Goal: Transaction & Acquisition: Download file/media

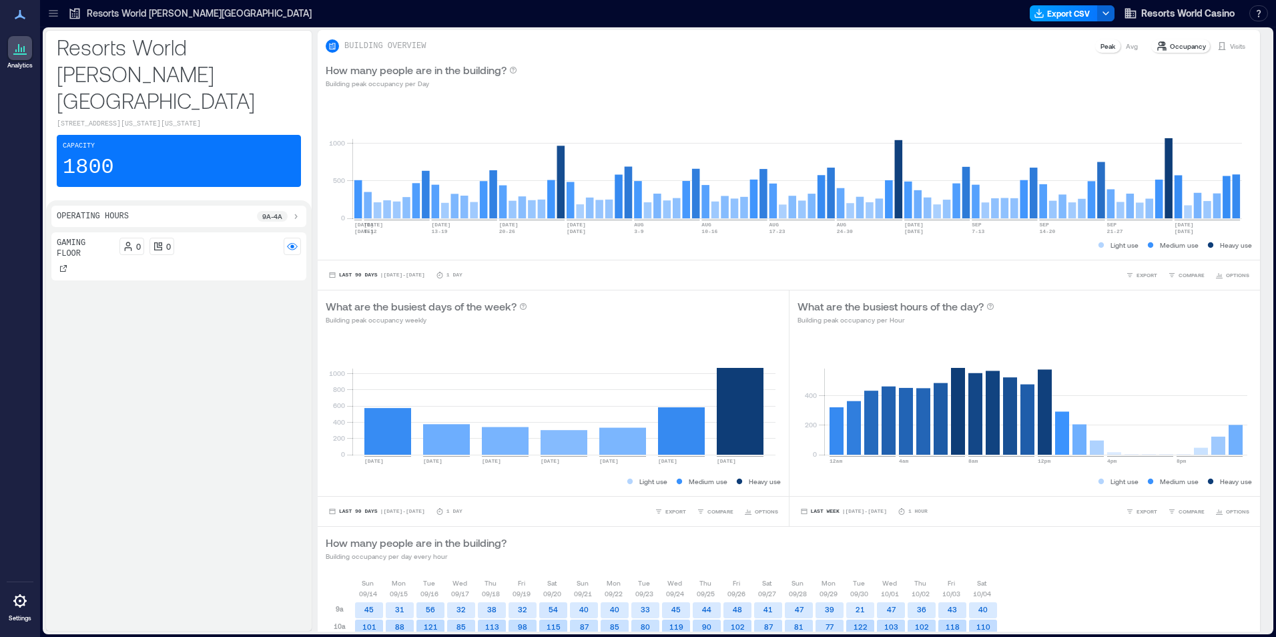
click at [1073, 13] on button "Export CSV" at bounding box center [1064, 13] width 68 height 16
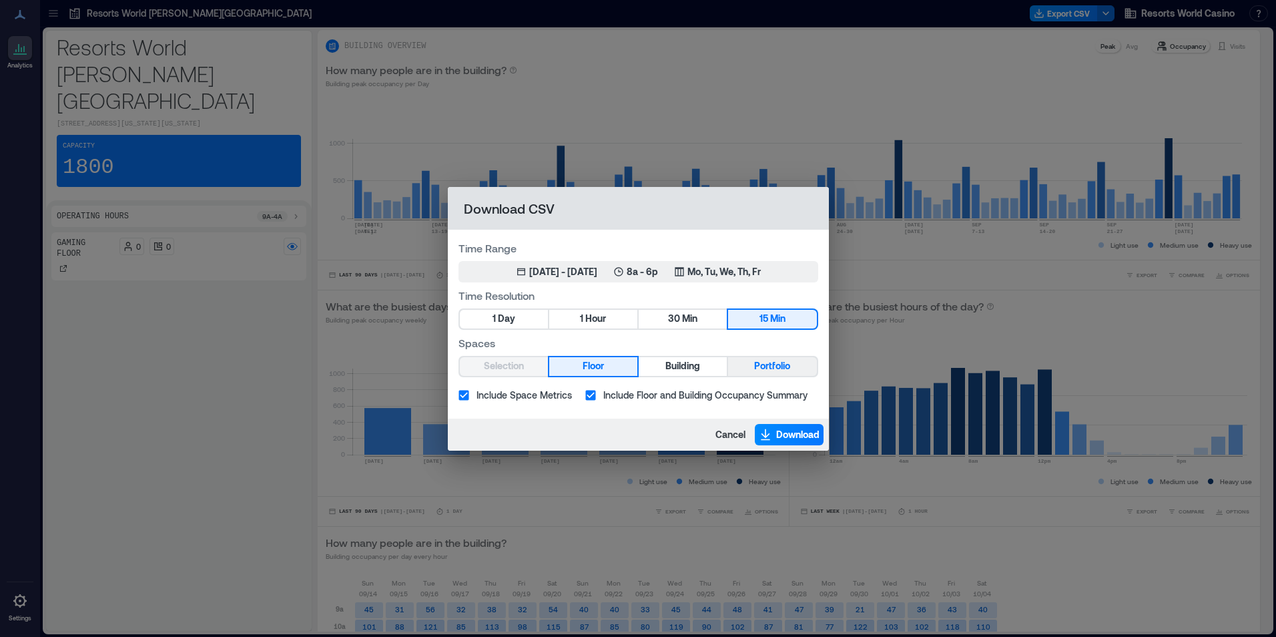
click at [756, 364] on span "Portfolio" at bounding box center [772, 366] width 36 height 17
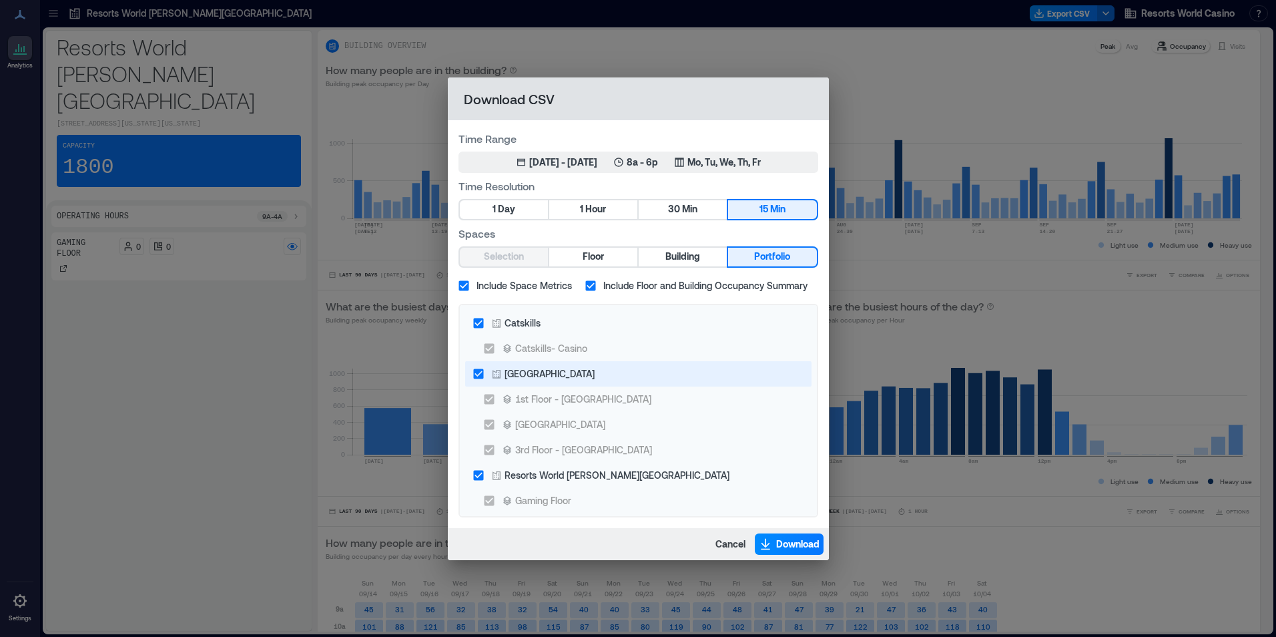
click at [571, 378] on div "[GEOGRAPHIC_DATA]" at bounding box center [550, 373] width 90 height 14
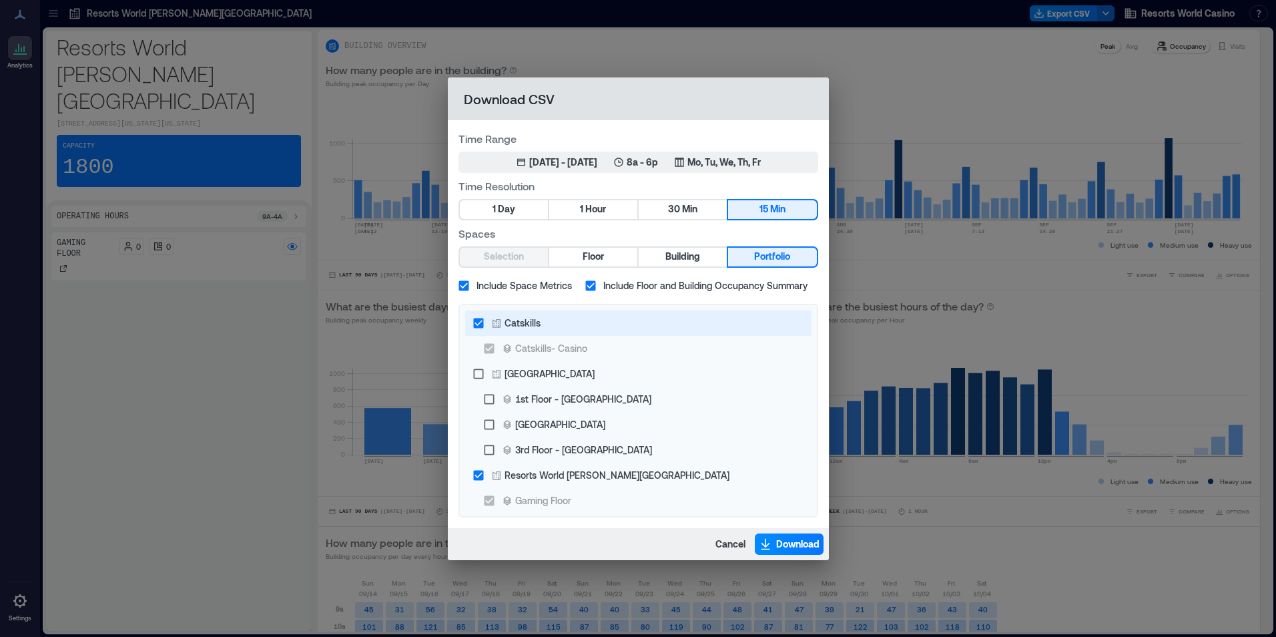
click at [571, 321] on label "Catskills" at bounding box center [629, 322] width 327 height 25
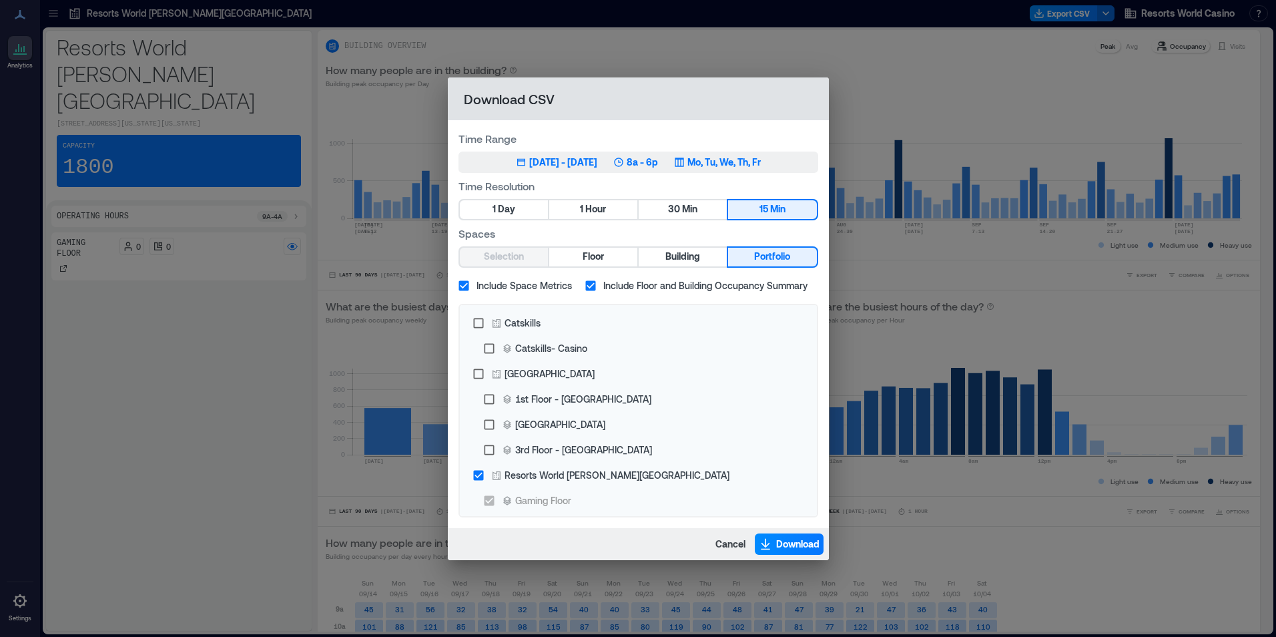
click at [693, 154] on button "[DATE] 5, 2025 - [DATE] 8a - 6p Mo, Tu, We, Th, Fr" at bounding box center [639, 162] width 360 height 21
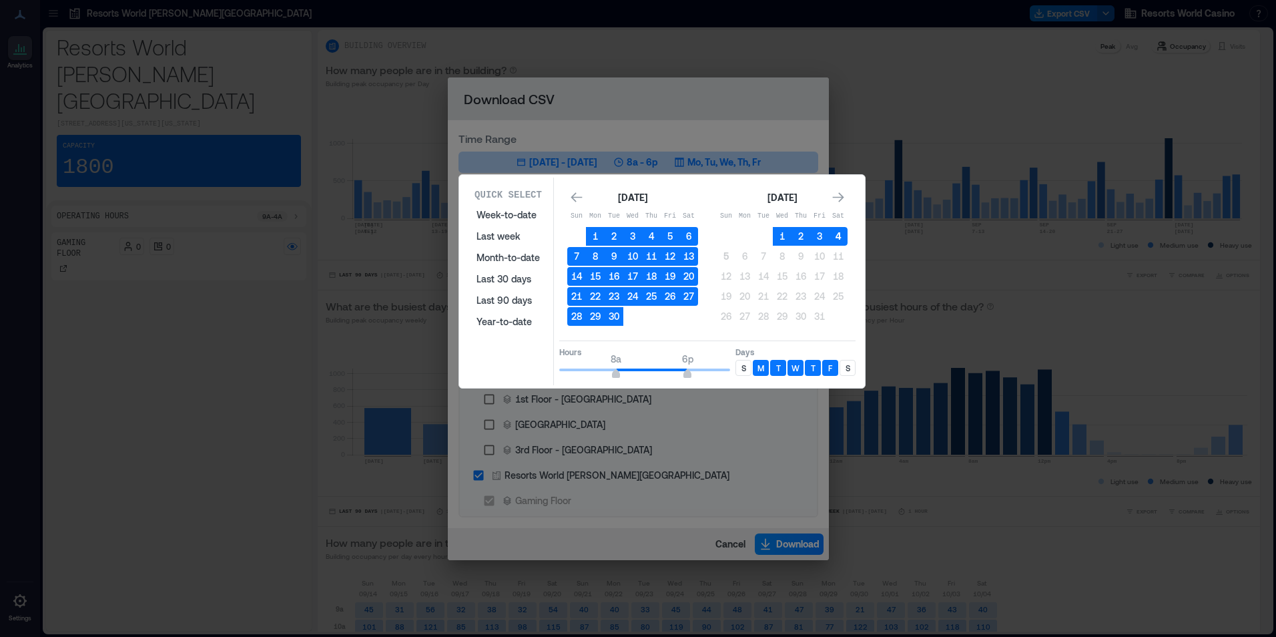
click at [836, 234] on button "4" at bounding box center [838, 236] width 19 height 19
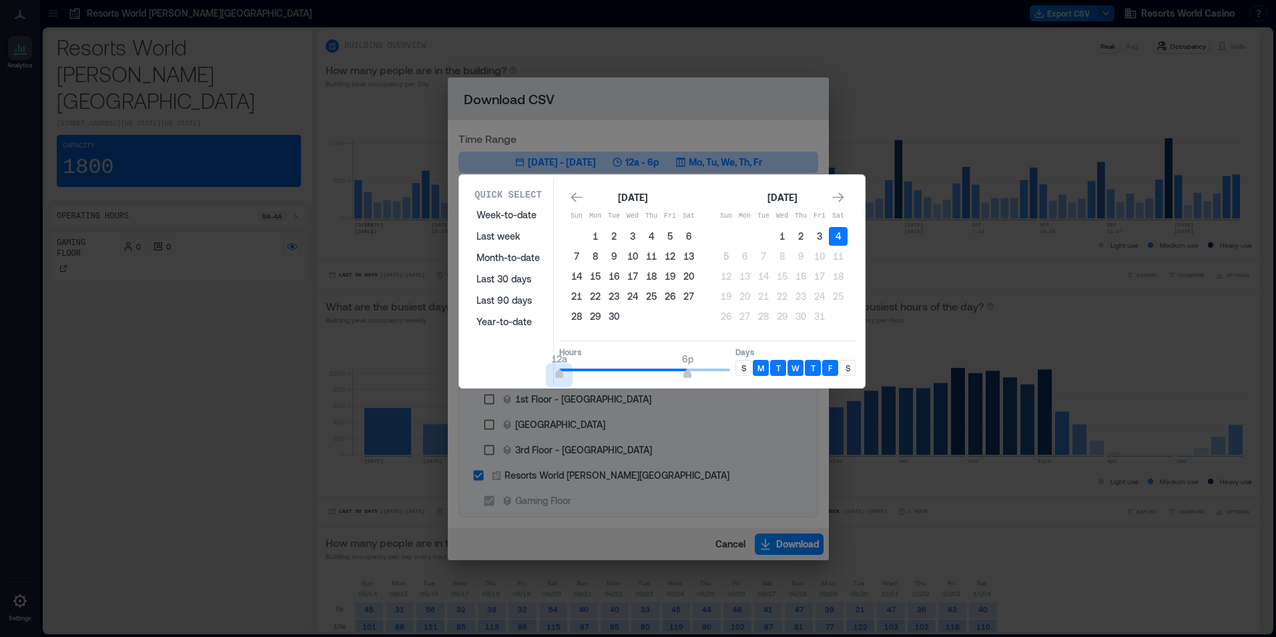
type input "*"
drag, startPoint x: 609, startPoint y: 365, endPoint x: 517, endPoint y: 358, distance: 93.0
click at [465, 358] on div "Quick Select Week-to-date Last week Month-to-date Last 30 days Last 90 days Yea…" at bounding box center [662, 282] width 398 height 208
type input "*"
drag, startPoint x: 651, startPoint y: 364, endPoint x: 589, endPoint y: 372, distance: 62.7
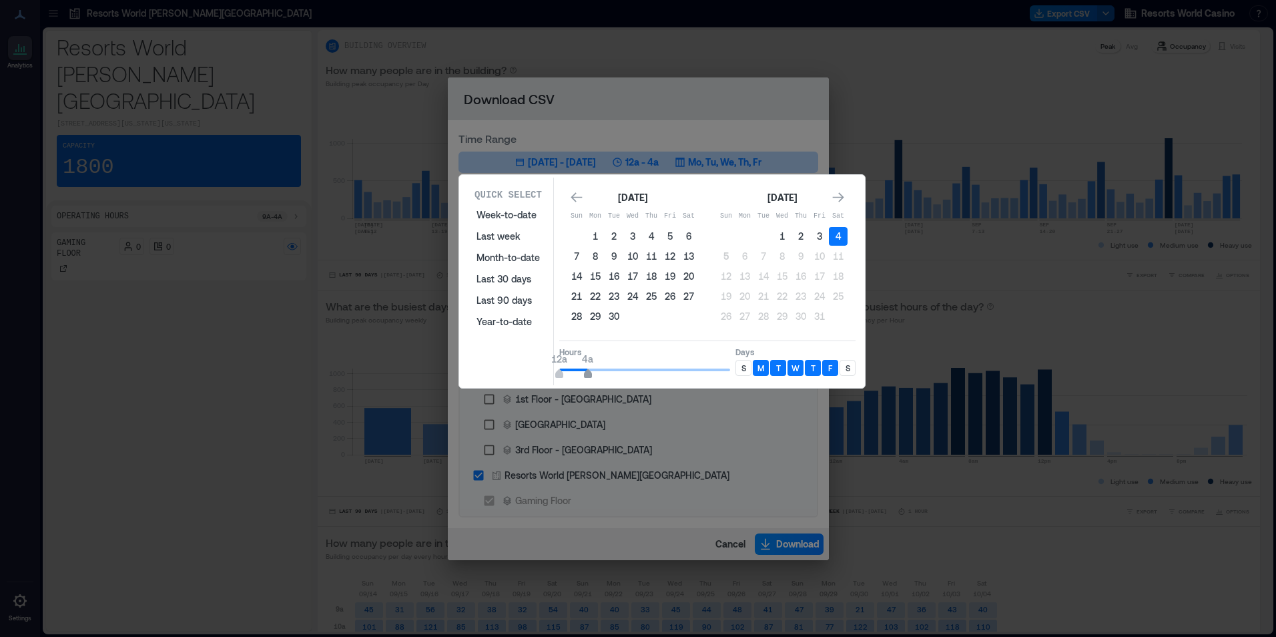
click at [589, 372] on span "12a 4a" at bounding box center [644, 370] width 171 height 20
click at [749, 372] on div "S" at bounding box center [744, 368] width 16 height 16
click at [840, 369] on div "S" at bounding box center [848, 368] width 16 height 16
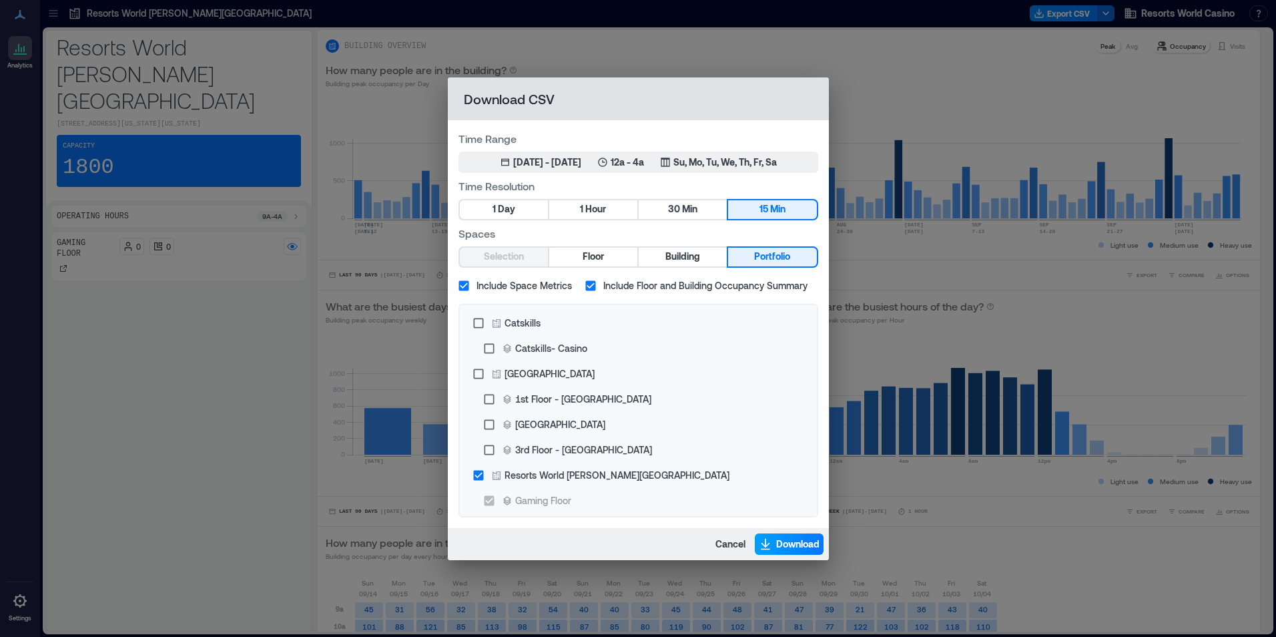
click at [780, 551] on button "Download" at bounding box center [789, 543] width 69 height 21
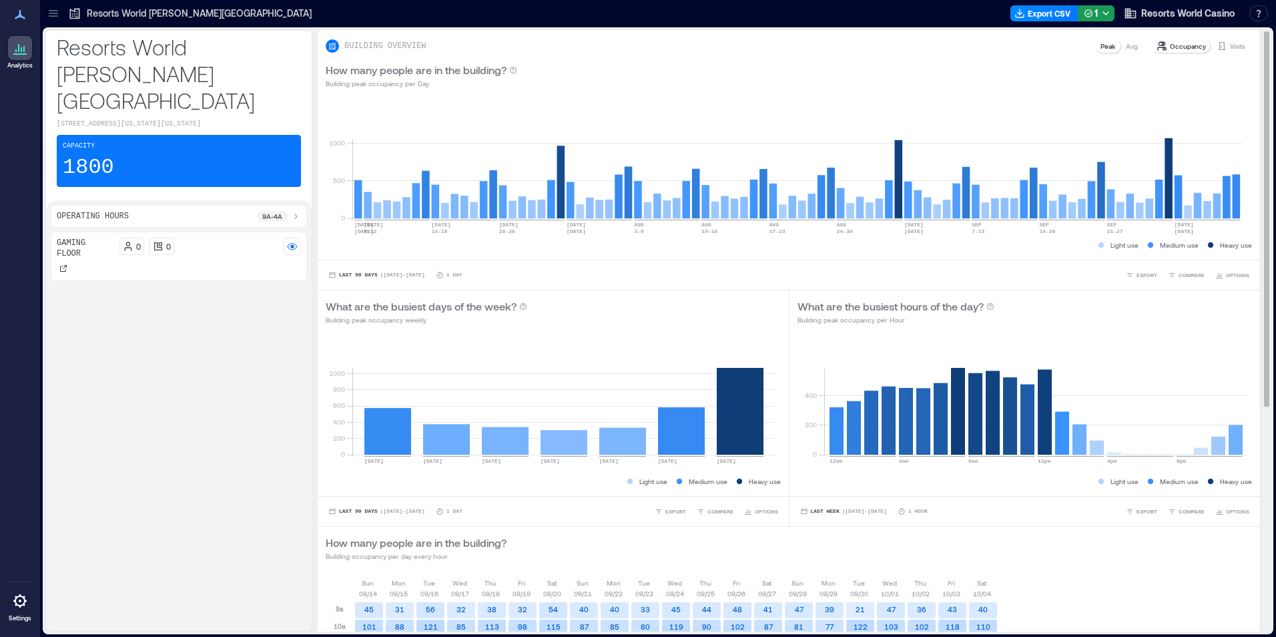
drag, startPoint x: 215, startPoint y: 294, endPoint x: 936, endPoint y: 58, distance: 759.0
click at [215, 294] on div "Gaming Floor 0 0" at bounding box center [178, 428] width 255 height 393
click at [1027, 18] on button "Export CSV" at bounding box center [1045, 13] width 68 height 16
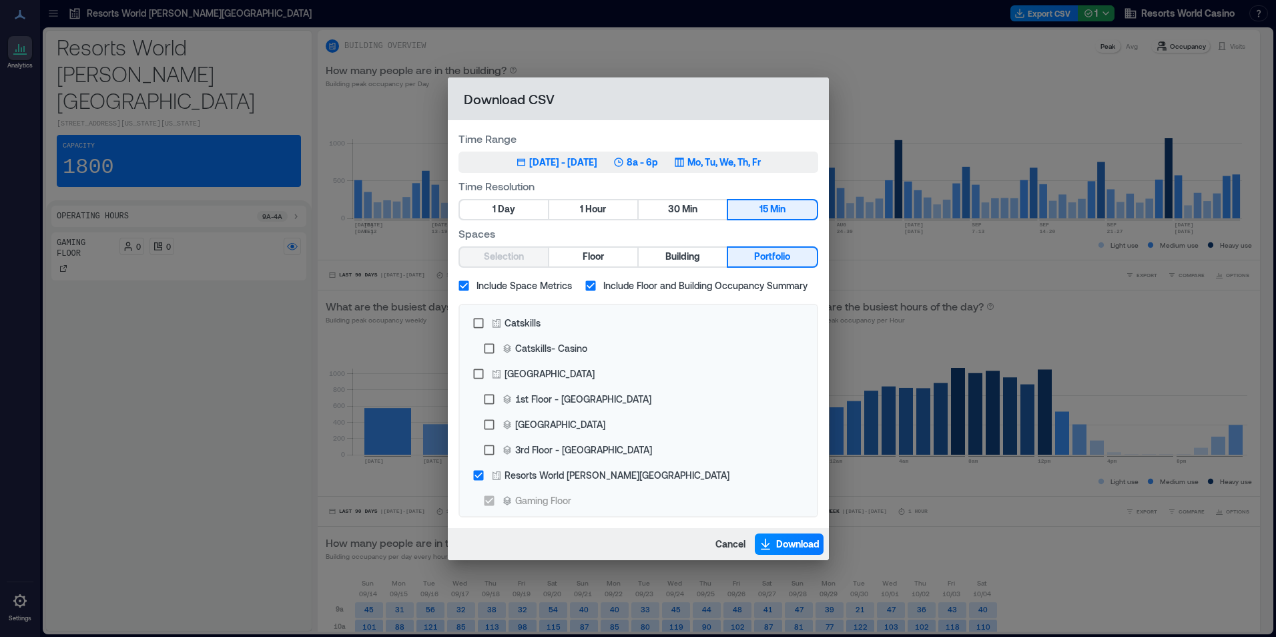
click at [718, 165] on p "Mo, Tu, We, Th, Fr" at bounding box center [723, 162] width 73 height 13
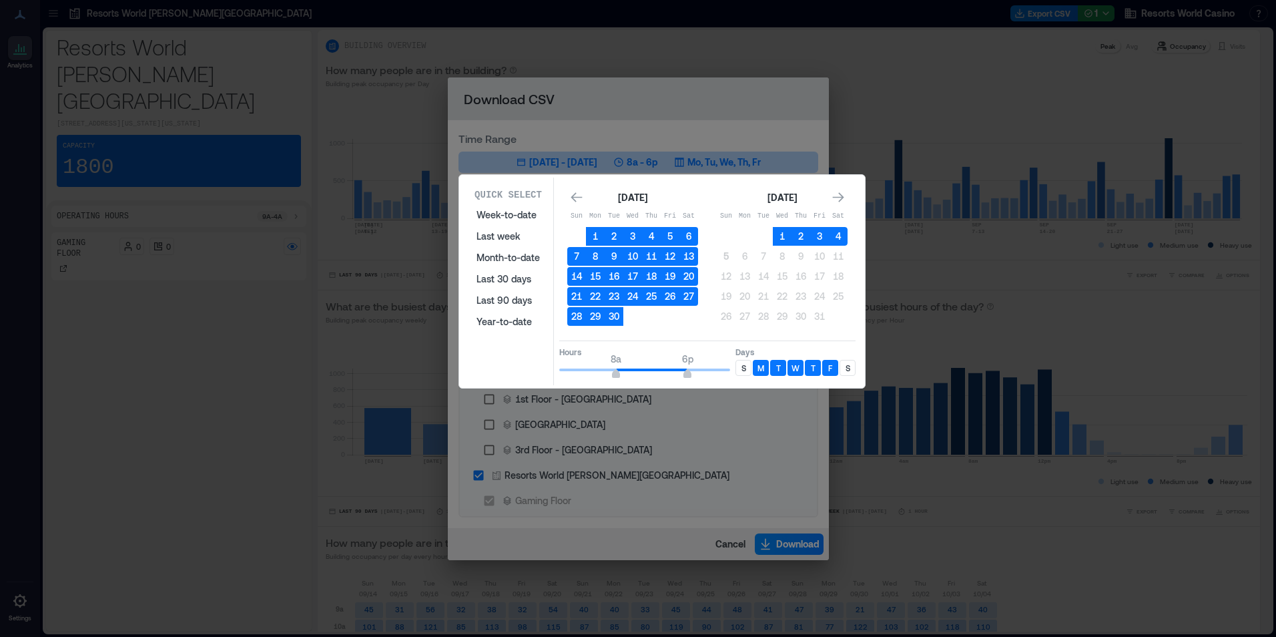
click at [850, 230] on div "[DATE] Sun Mon Tue Wed Thu Fri Sat 1 2 3 4 5 6 7 8 9 10 11 12 13 14 15 16 17 18…" at bounding box center [707, 259] width 296 height 154
click at [846, 230] on button "4" at bounding box center [838, 236] width 19 height 19
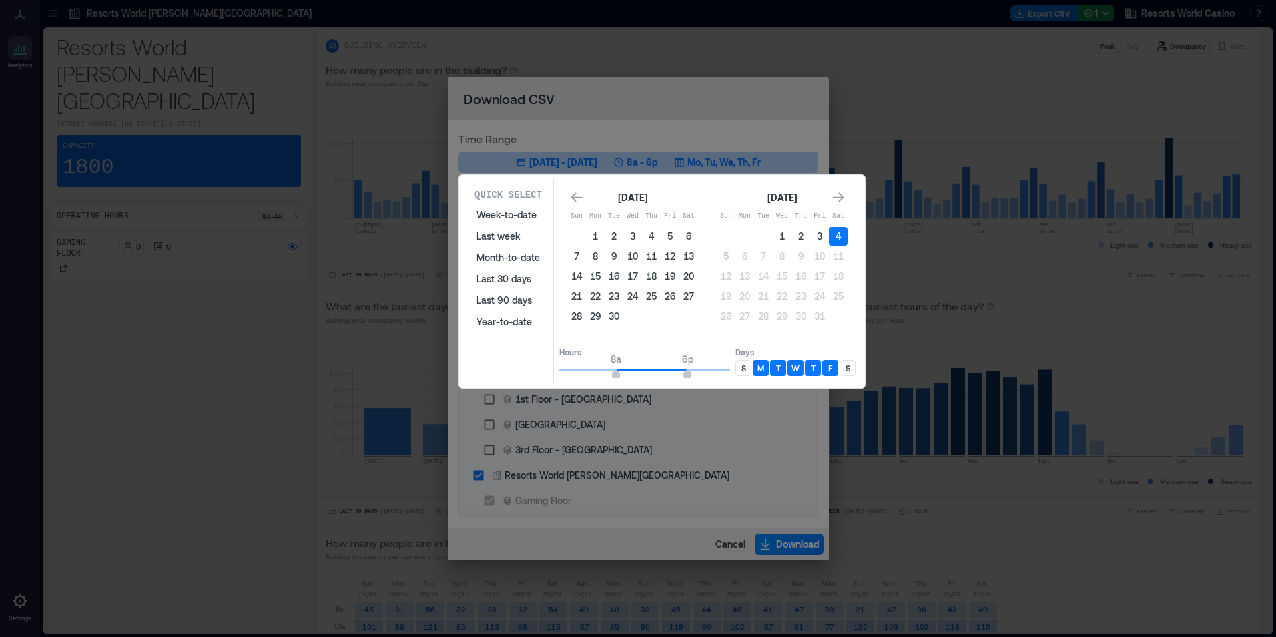
click at [736, 366] on div "S" at bounding box center [744, 368] width 16 height 16
click at [849, 371] on p "S" at bounding box center [848, 367] width 5 height 11
type input "*"
drag, startPoint x: 614, startPoint y: 367, endPoint x: 588, endPoint y: 367, distance: 26.0
click at [588, 366] on span "4a" at bounding box center [587, 358] width 11 height 13
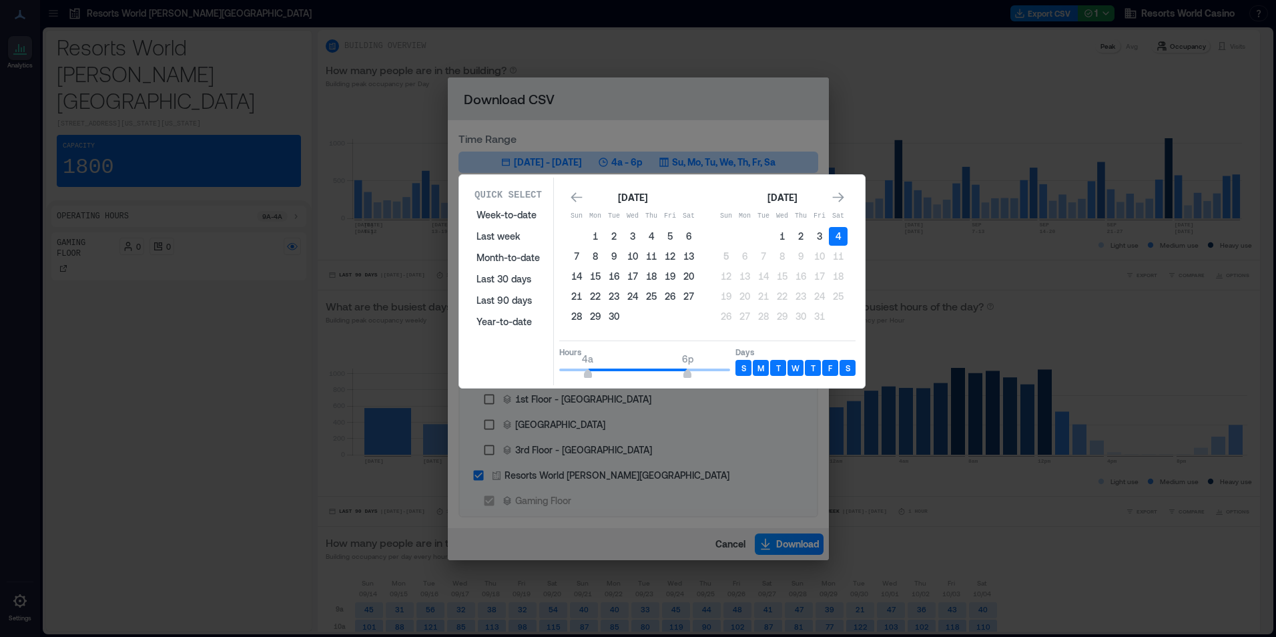
type input "**"
drag, startPoint x: 758, startPoint y: 372, endPoint x: 926, endPoint y: 398, distance: 170.1
click at [804, 371] on div "Hours 4a 12a Days S M T W T F S" at bounding box center [707, 359] width 296 height 39
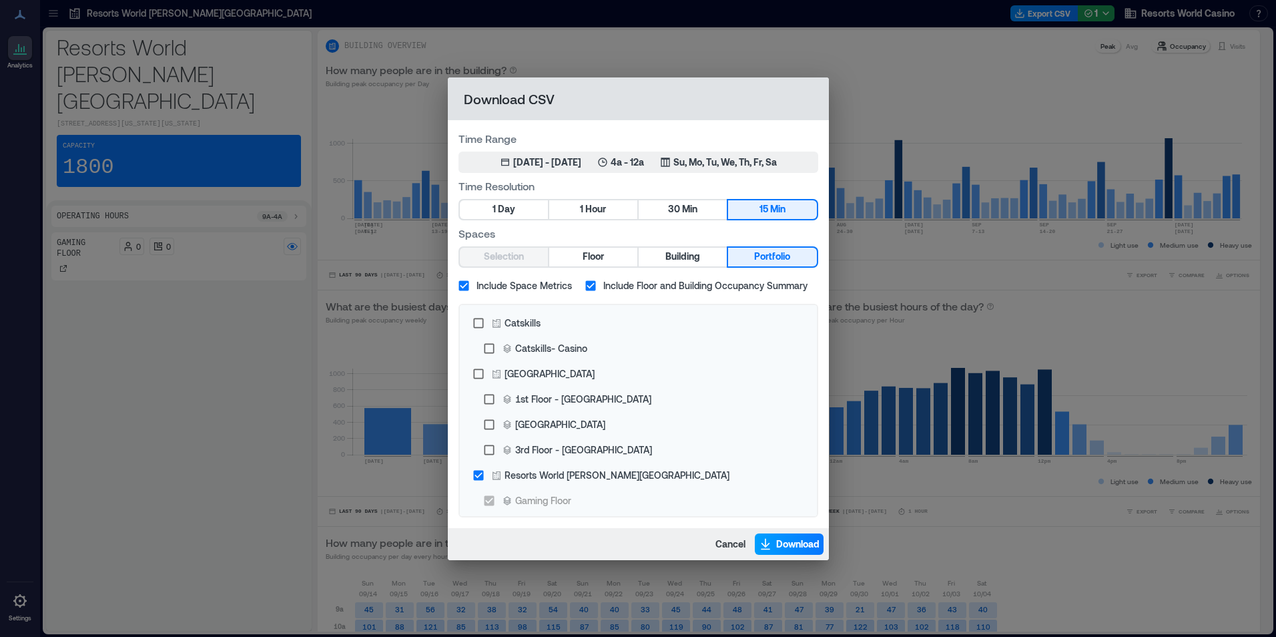
click at [778, 541] on span "Download" at bounding box center [797, 543] width 43 height 13
